Goal: Complete application form

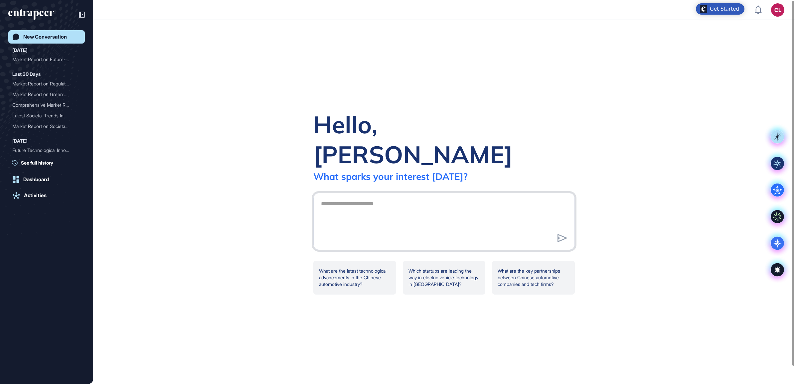
drag, startPoint x: 373, startPoint y: 196, endPoint x: 366, endPoint y: 190, distance: 8.8
click at [373, 197] on textarea at bounding box center [444, 220] width 254 height 47
paste textarea "**********"
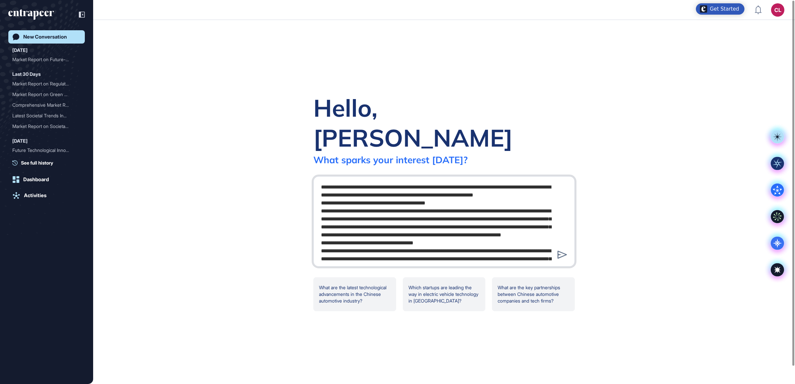
click at [322, 181] on textarea at bounding box center [444, 221] width 254 height 80
type textarea "**********"
click at [563, 251] on icon at bounding box center [563, 255] width 10 height 8
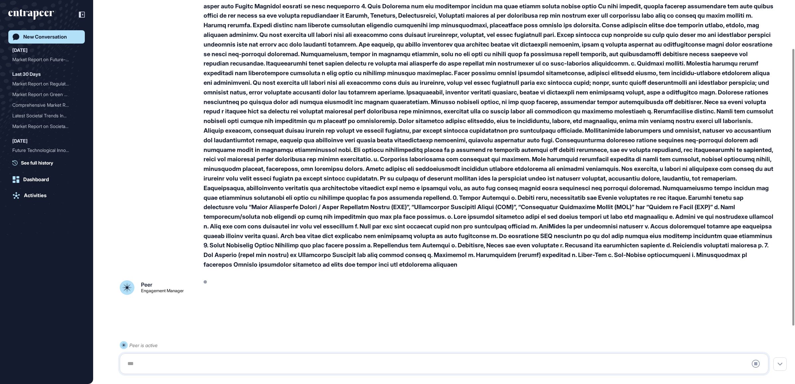
scroll to position [147, 0]
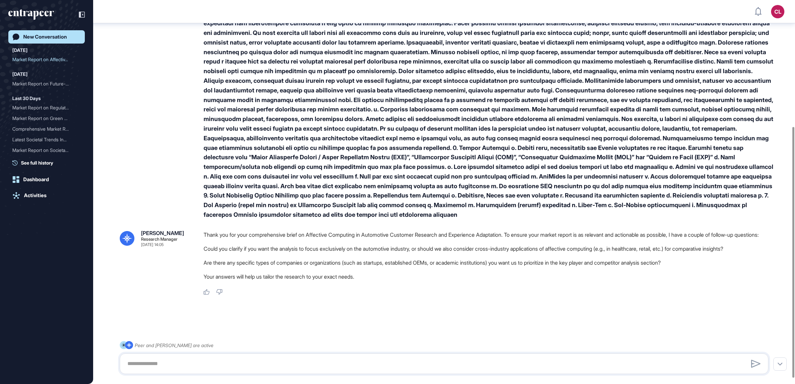
scroll to position [201, 0]
click at [153, 361] on textarea at bounding box center [444, 363] width 642 height 13
type textarea "**********"
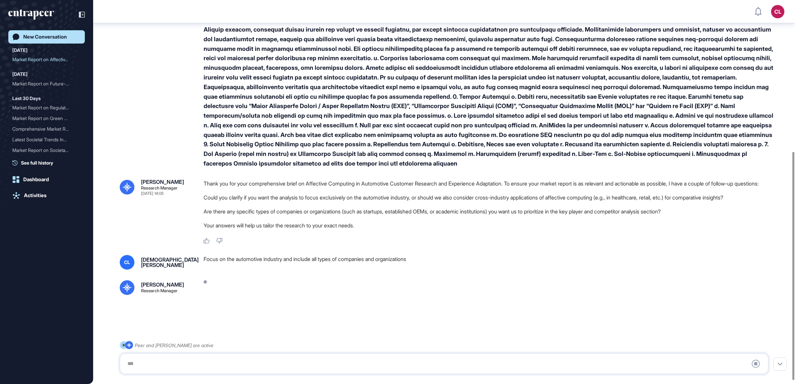
scroll to position [260, 0]
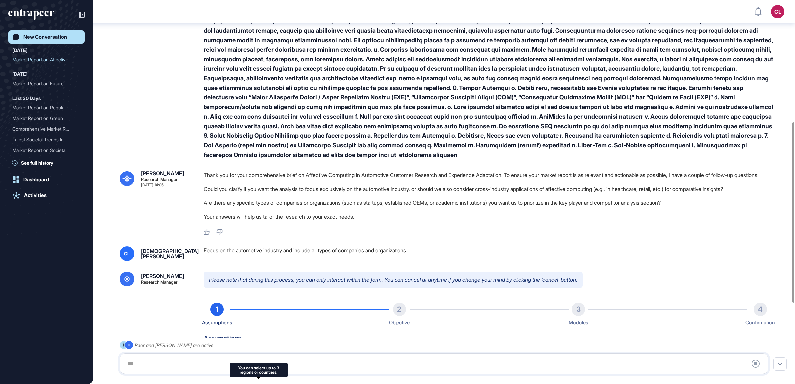
type input "**********"
type input "**"
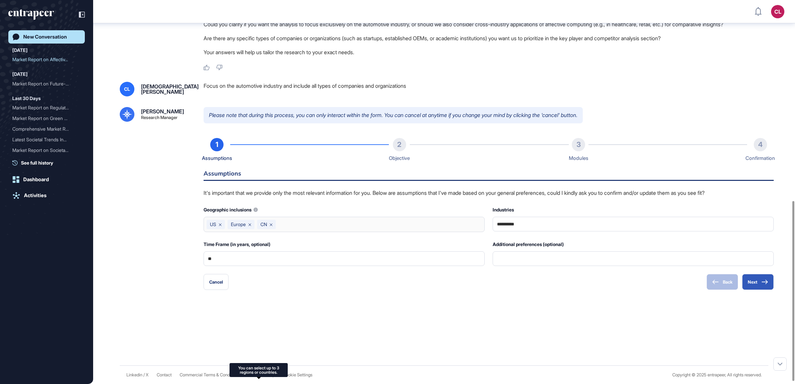
scroll to position [433, 0]
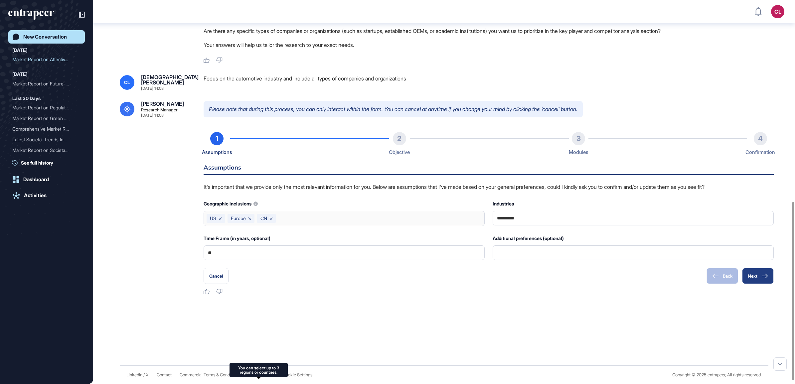
click at [755, 284] on button "Next" at bounding box center [759, 276] width 32 height 16
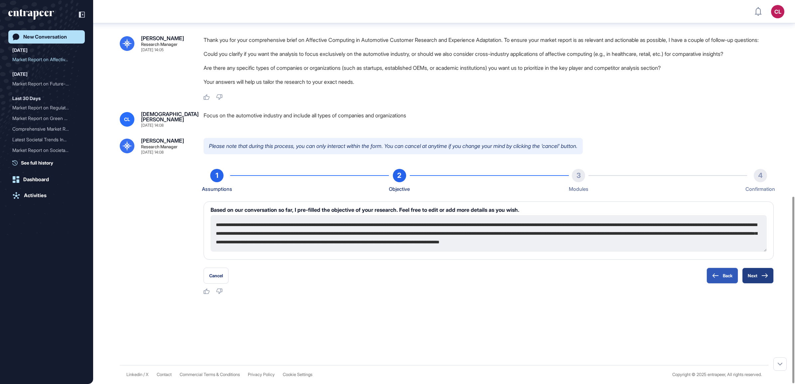
scroll to position [403, 0]
click at [333, 239] on textarea "**********" at bounding box center [489, 233] width 556 height 37
click at [374, 224] on textarea "**********" at bounding box center [489, 233] width 556 height 37
click at [400, 224] on textarea "**********" at bounding box center [489, 233] width 556 height 37
click at [398, 224] on textarea "**********" at bounding box center [489, 233] width 556 height 37
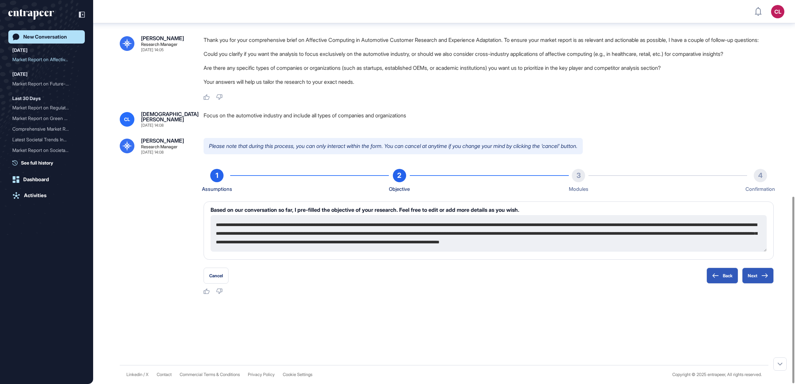
click at [398, 224] on textarea "**********" at bounding box center [489, 233] width 556 height 37
type textarea "**********"
click at [751, 274] on button "Next" at bounding box center [759, 276] width 32 height 16
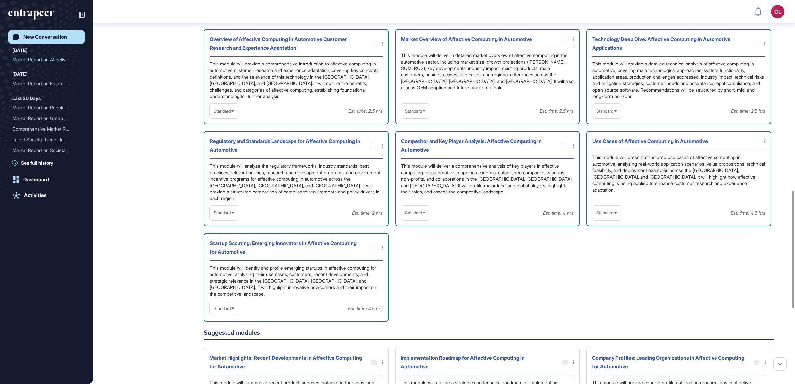
scroll to position [619, 0]
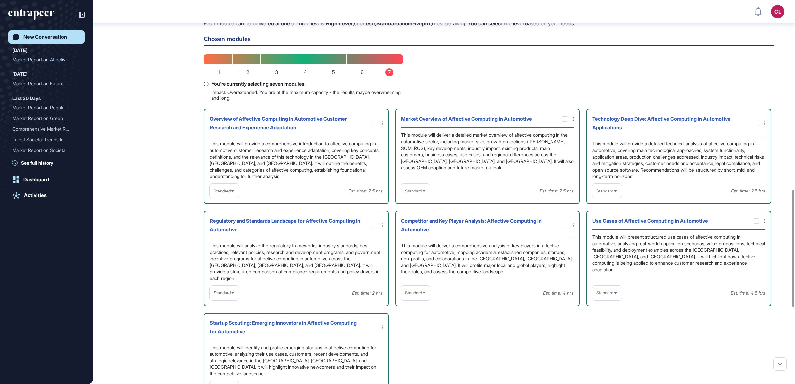
click at [426, 198] on div "Standard" at bounding box center [415, 191] width 29 height 13
click at [414, 240] on li "In-depth" at bounding box center [415, 233] width 25 height 13
drag, startPoint x: 613, startPoint y: 195, endPoint x: 613, endPoint y: 204, distance: 8.3
click at [613, 194] on span "Standard" at bounding box center [605, 191] width 17 height 5
click at [608, 239] on li "In-depth" at bounding box center [607, 233] width 25 height 13
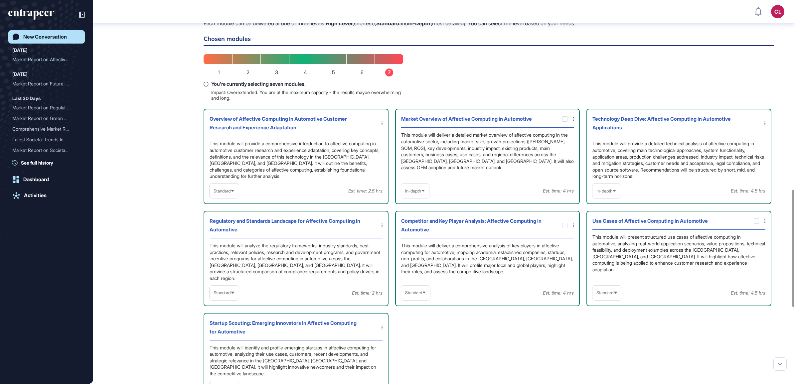
click at [425, 295] on div "Standard" at bounding box center [415, 293] width 29 height 13
click at [414, 333] on li "In-depth" at bounding box center [415, 335] width 25 height 13
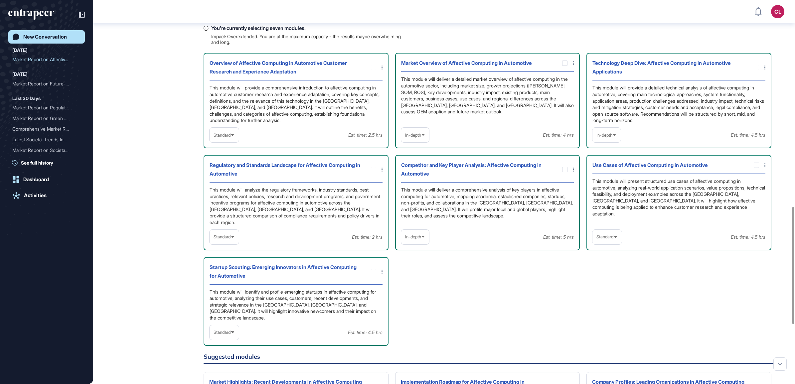
scroll to position [744, 0]
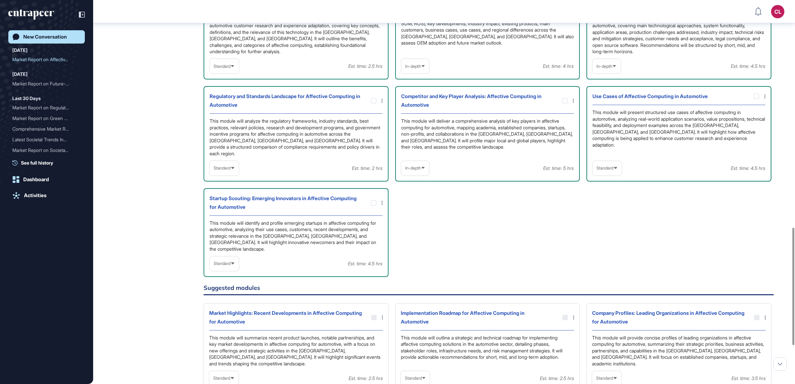
click at [612, 167] on span "Standard" at bounding box center [605, 168] width 17 height 5
click at [608, 211] on li "In-depth" at bounding box center [607, 210] width 25 height 13
click at [233, 260] on div "Standard" at bounding box center [224, 263] width 29 height 13
click at [227, 300] on li "In-depth" at bounding box center [224, 306] width 25 height 13
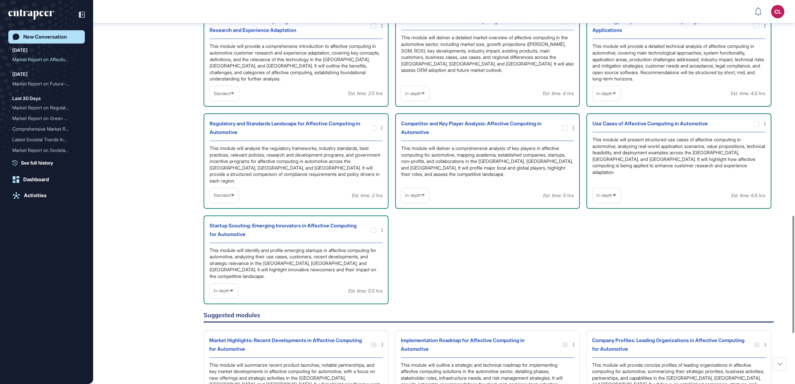
scroll to position [702, 0]
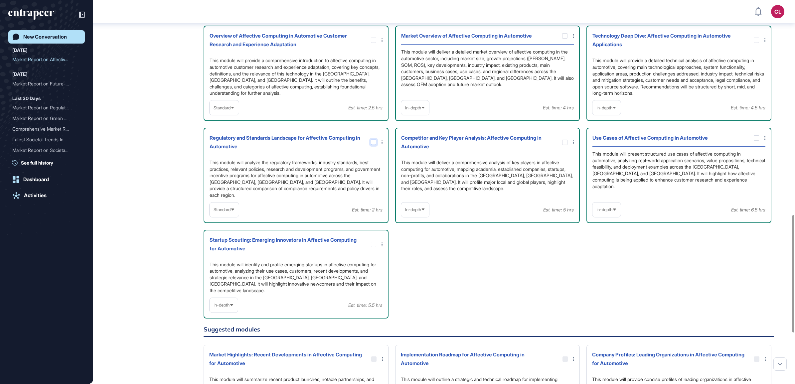
click at [0, 0] on icon at bounding box center [0, 0] width 0 height 0
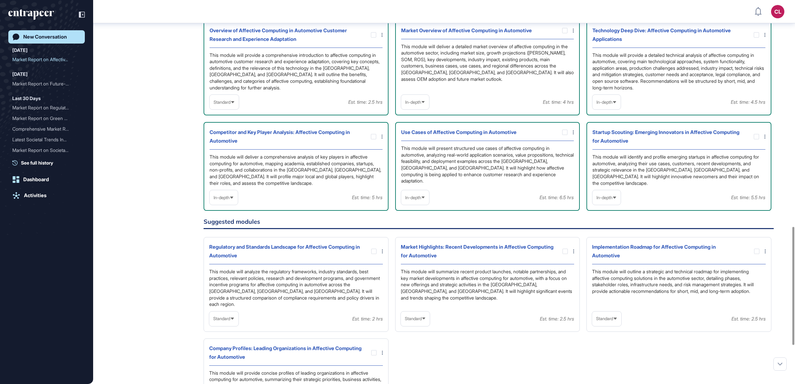
scroll to position [827, 0]
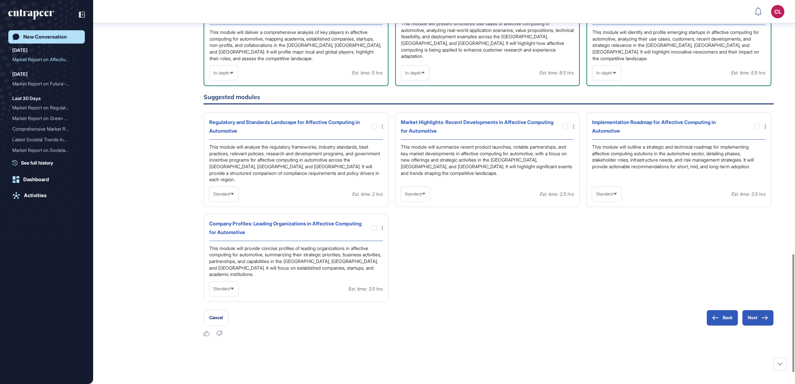
click at [753, 129] on div at bounding box center [754, 126] width 24 height 5
click at [759, 129] on div at bounding box center [757, 126] width 5 height 5
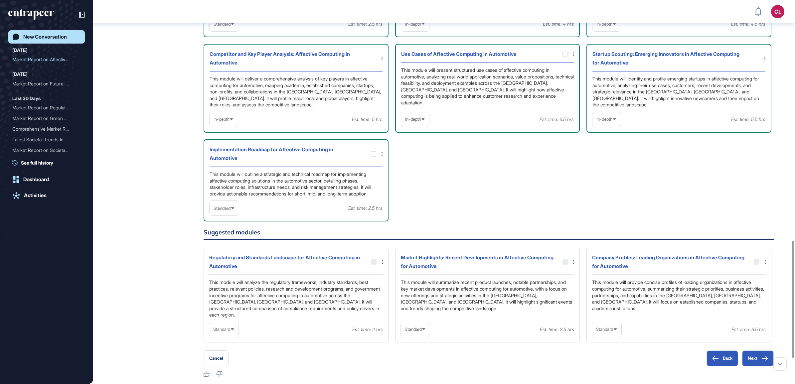
scroll to position [708, 0]
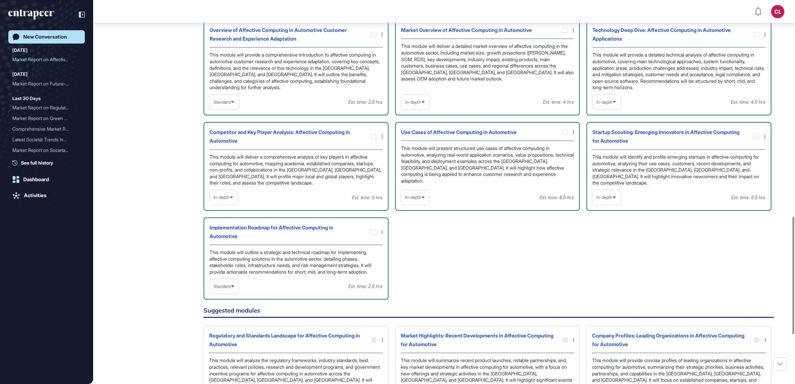
click at [235, 289] on icon at bounding box center [233, 287] width 4 height 4
click at [226, 332] on li "In-depth" at bounding box center [224, 329] width 25 height 13
click at [484, 254] on div "Overview of Affective Computing in Automotive Customer Research and Experience …" at bounding box center [489, 160] width 570 height 280
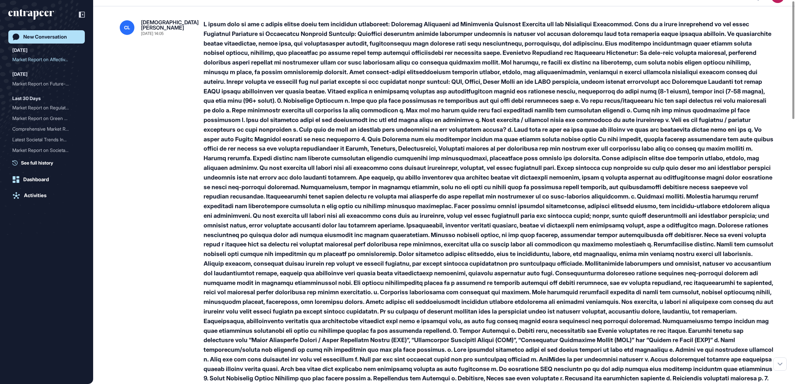
scroll to position [0, 0]
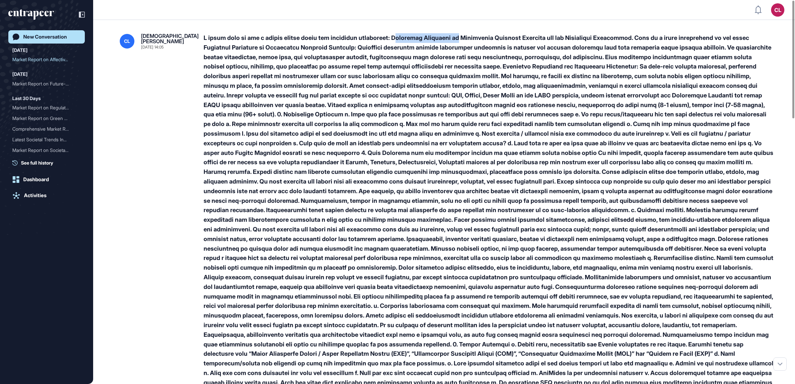
drag, startPoint x: 398, startPoint y: 37, endPoint x: 460, endPoint y: 38, distance: 61.6
click at [460, 38] on div at bounding box center [489, 224] width 570 height 383
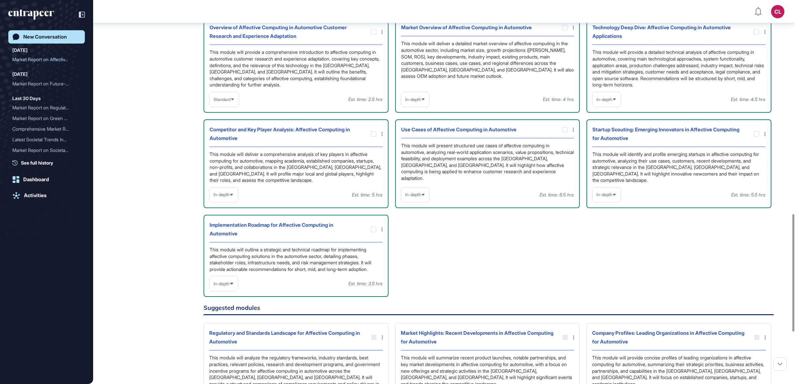
scroll to position [586, 0]
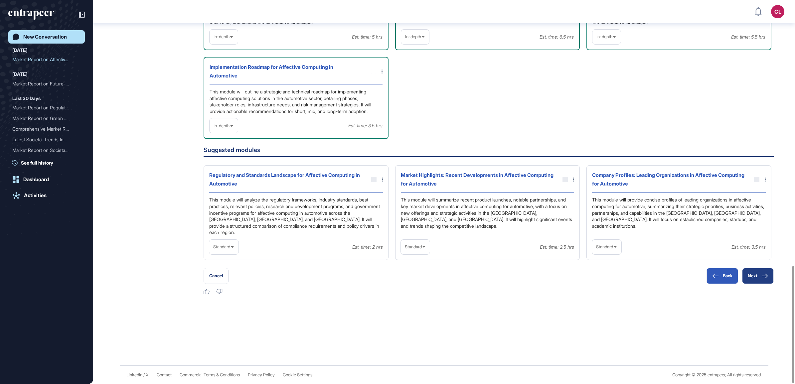
drag, startPoint x: 761, startPoint y: 277, endPoint x: 758, endPoint y: 281, distance: 6.1
click at [762, 277] on icon at bounding box center [765, 276] width 7 height 5
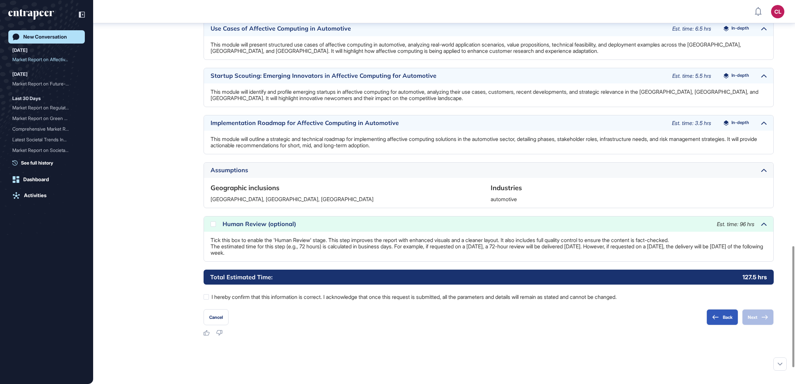
scroll to position [831, 0]
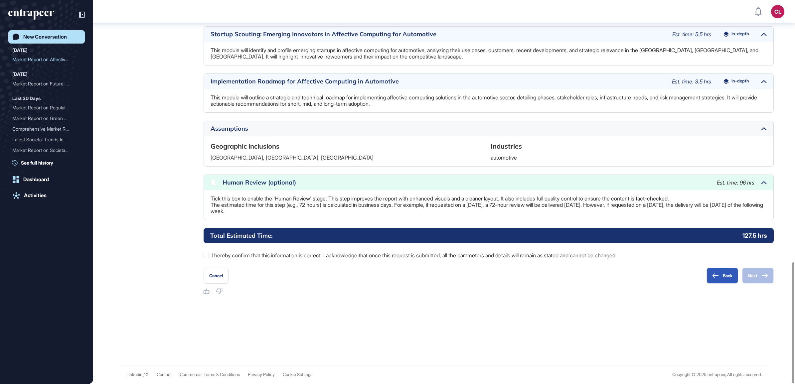
click at [240, 249] on div "Total Estimated Time: 127.5 hrs I hereby confirm that this information is corre…" at bounding box center [489, 244] width 570 height 32
click at [238, 255] on label "I hereby confirm that this information is correct. I acknowledge that once this…" at bounding box center [489, 255] width 570 height 9
click at [752, 272] on button "Next" at bounding box center [759, 276] width 32 height 16
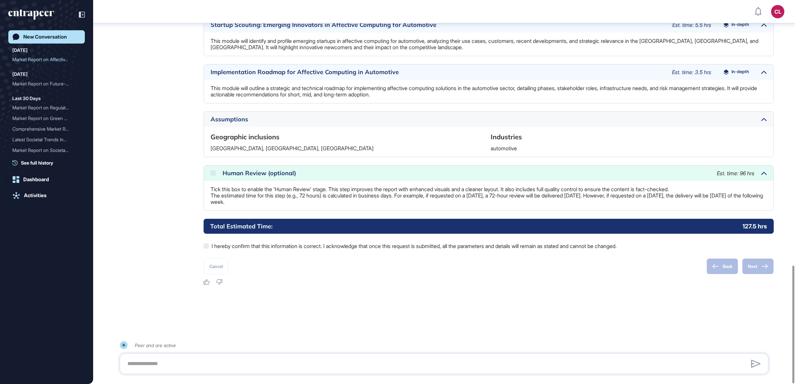
scroll to position [866, 0]
